Goal: Understand process/instructions

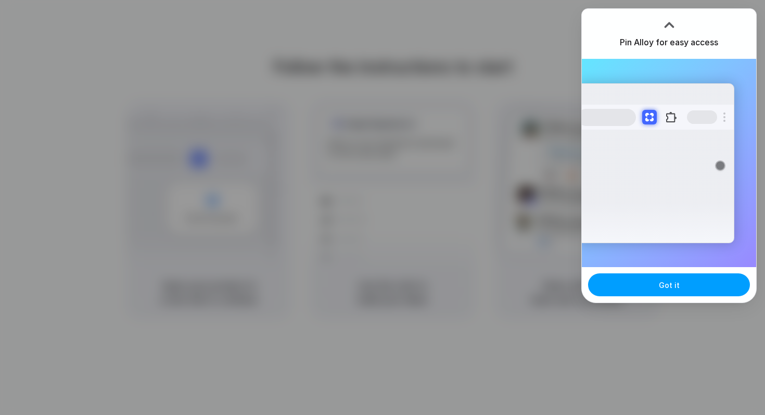
click at [606, 277] on button "Got it" at bounding box center [669, 284] width 162 height 23
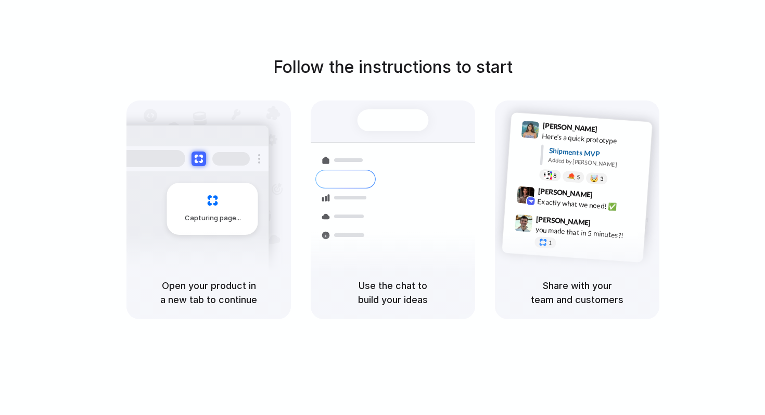
click at [698, 52] on div "Follow the instructions to start Capturing page Open your product in a new tab …" at bounding box center [393, 218] width 786 height 436
